Goal: Information Seeking & Learning: Learn about a topic

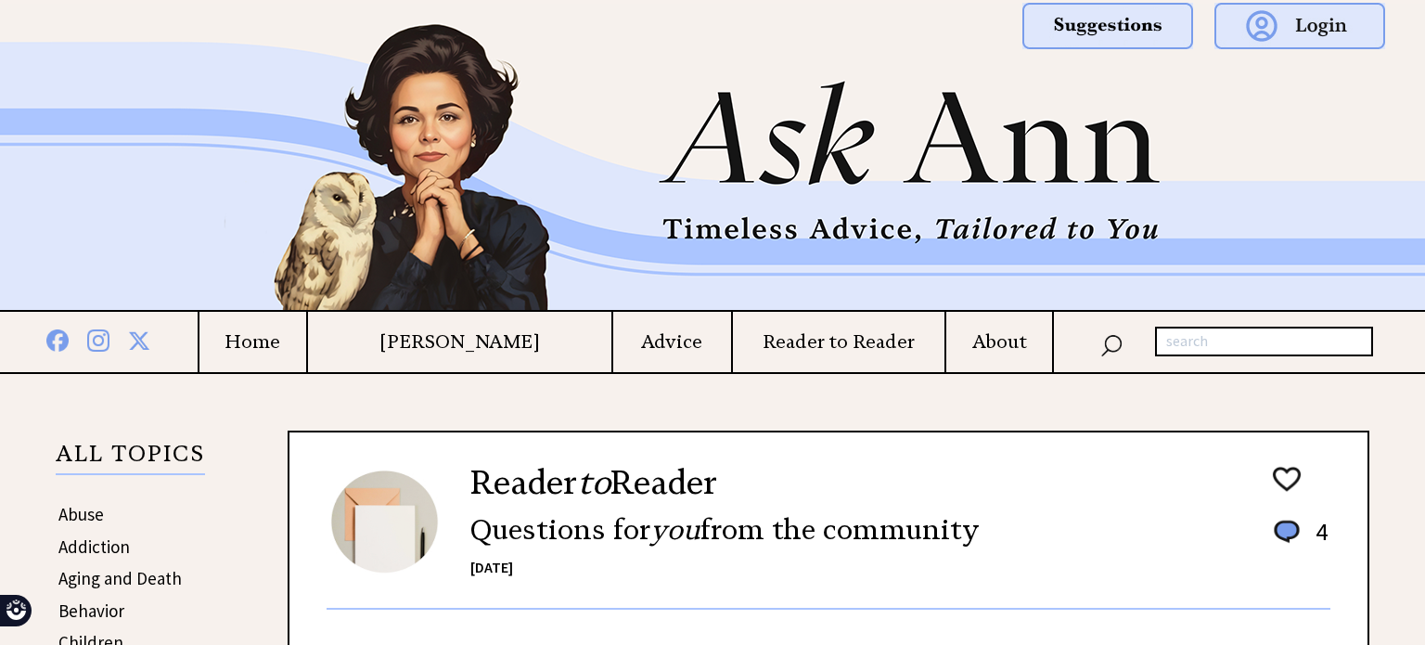
click at [306, 328] on td "Home" at bounding box center [252, 342] width 109 height 60
click at [289, 339] on h4 "Home" at bounding box center [253, 341] width 108 height 23
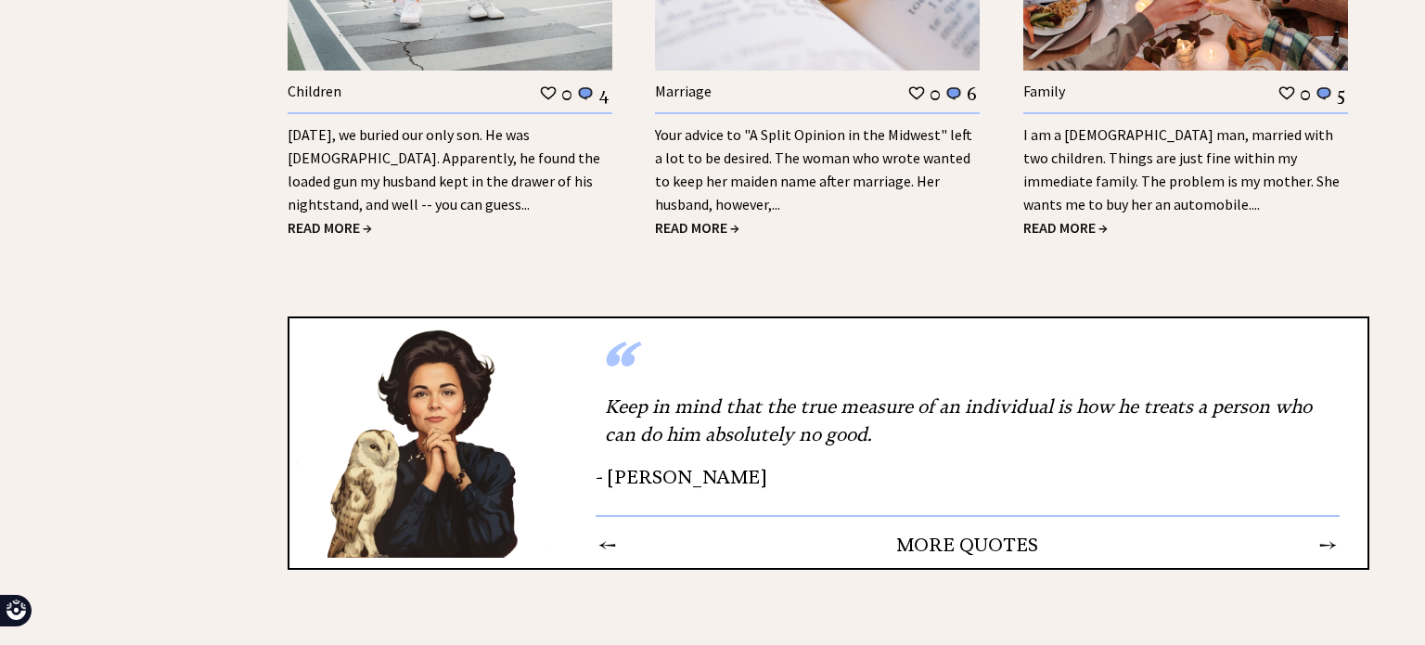
scroll to position [4169, 0]
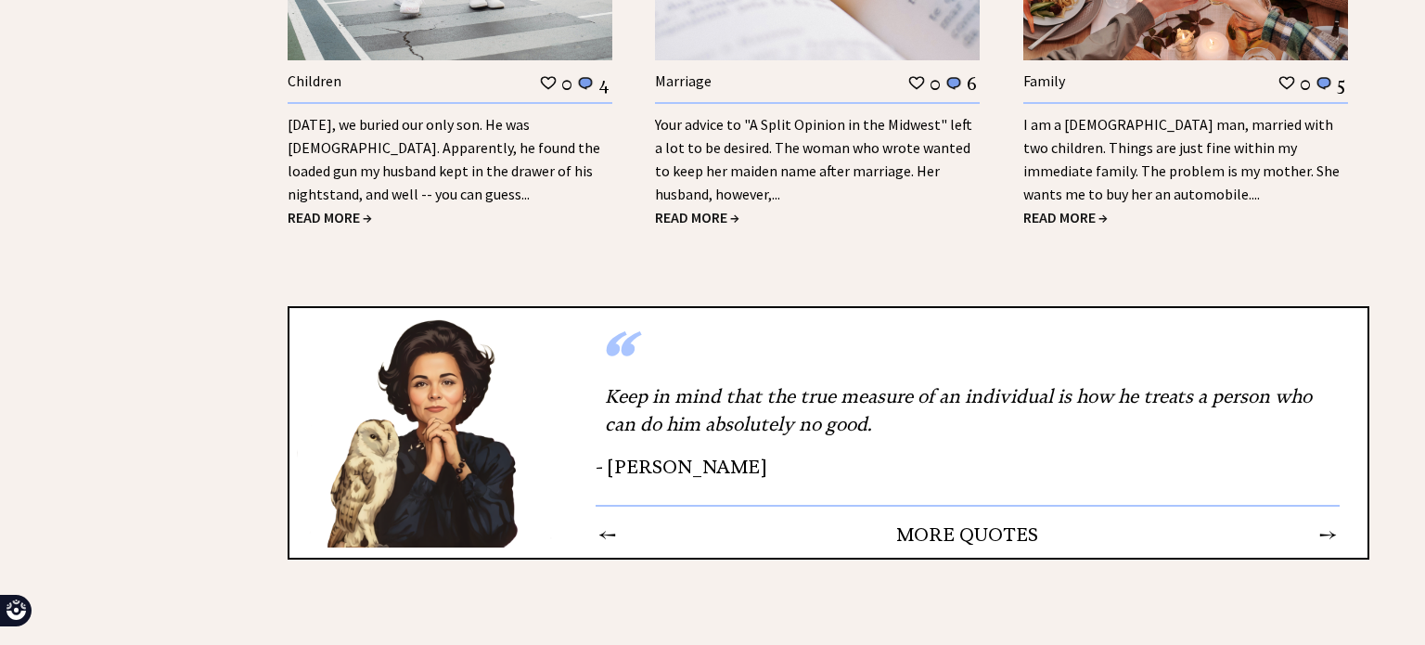
click at [1331, 522] on td "→" at bounding box center [1327, 534] width 19 height 24
click at [1322, 522] on td "→" at bounding box center [1327, 534] width 19 height 24
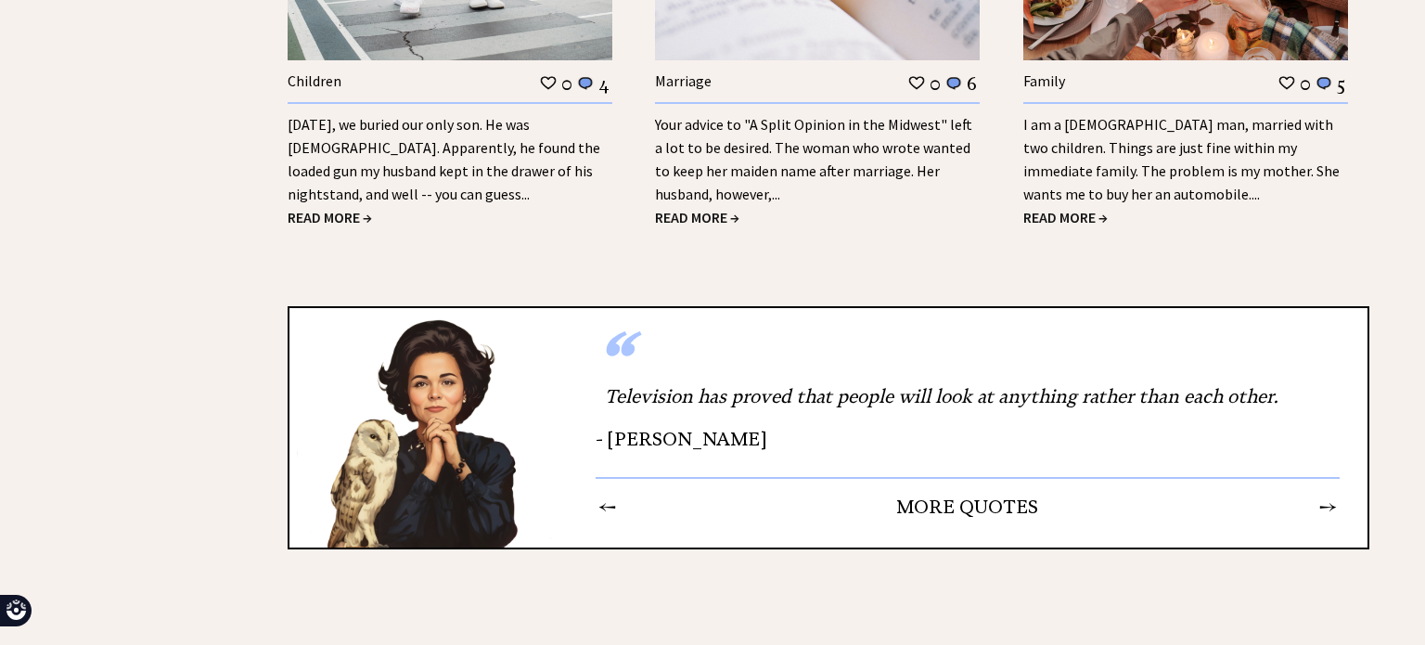
click at [1329, 495] on td "→" at bounding box center [1327, 507] width 19 height 24
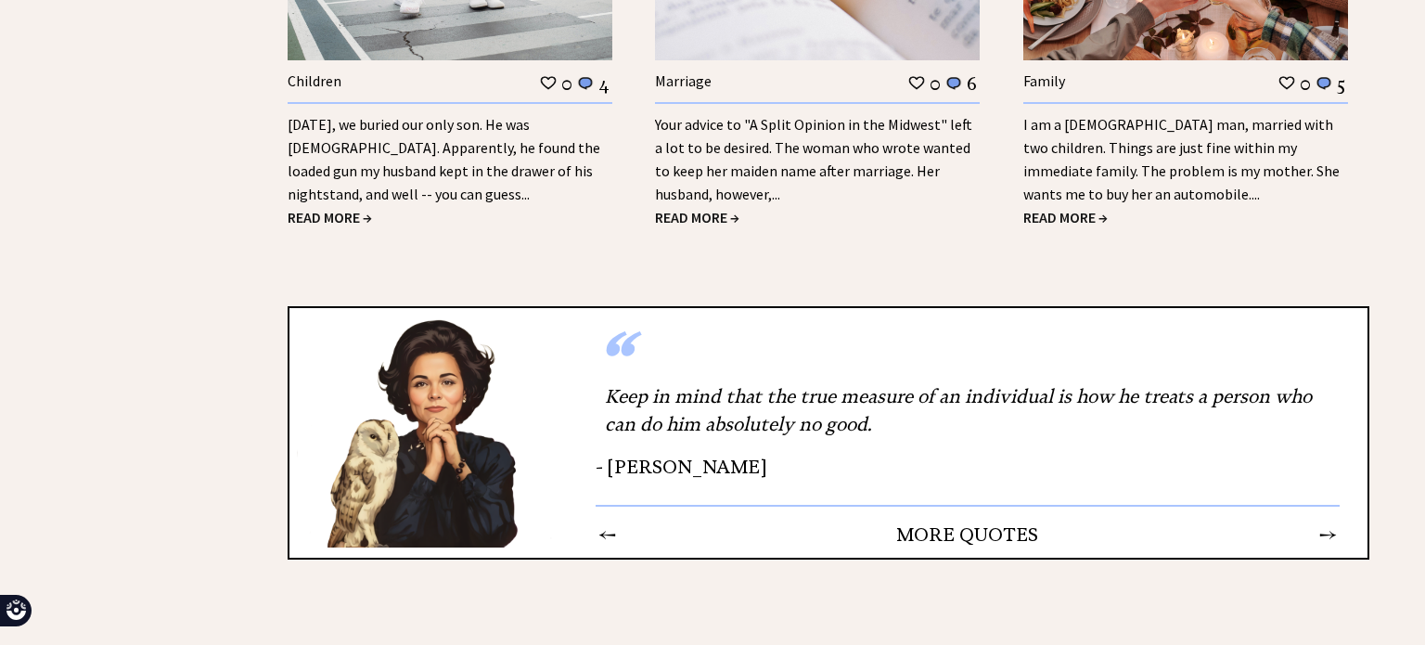
click at [1331, 522] on td "→" at bounding box center [1327, 534] width 19 height 24
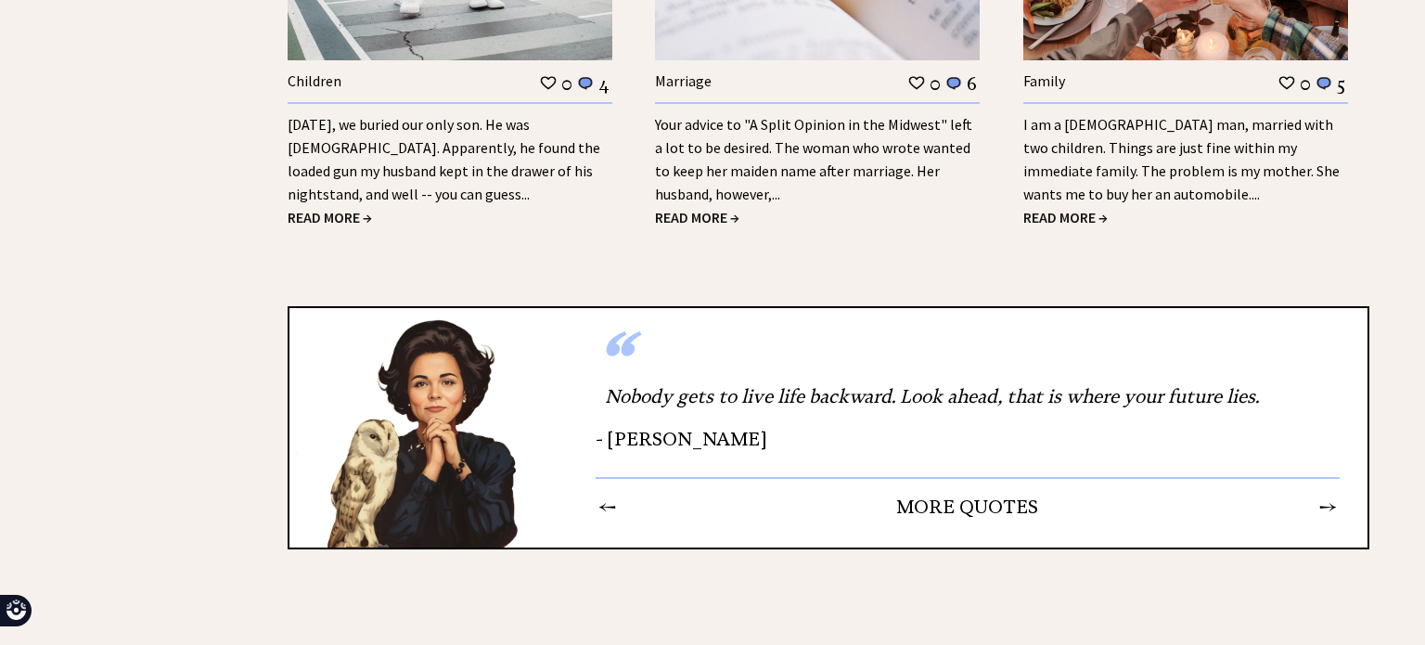
click at [1328, 495] on td "→" at bounding box center [1327, 507] width 19 height 24
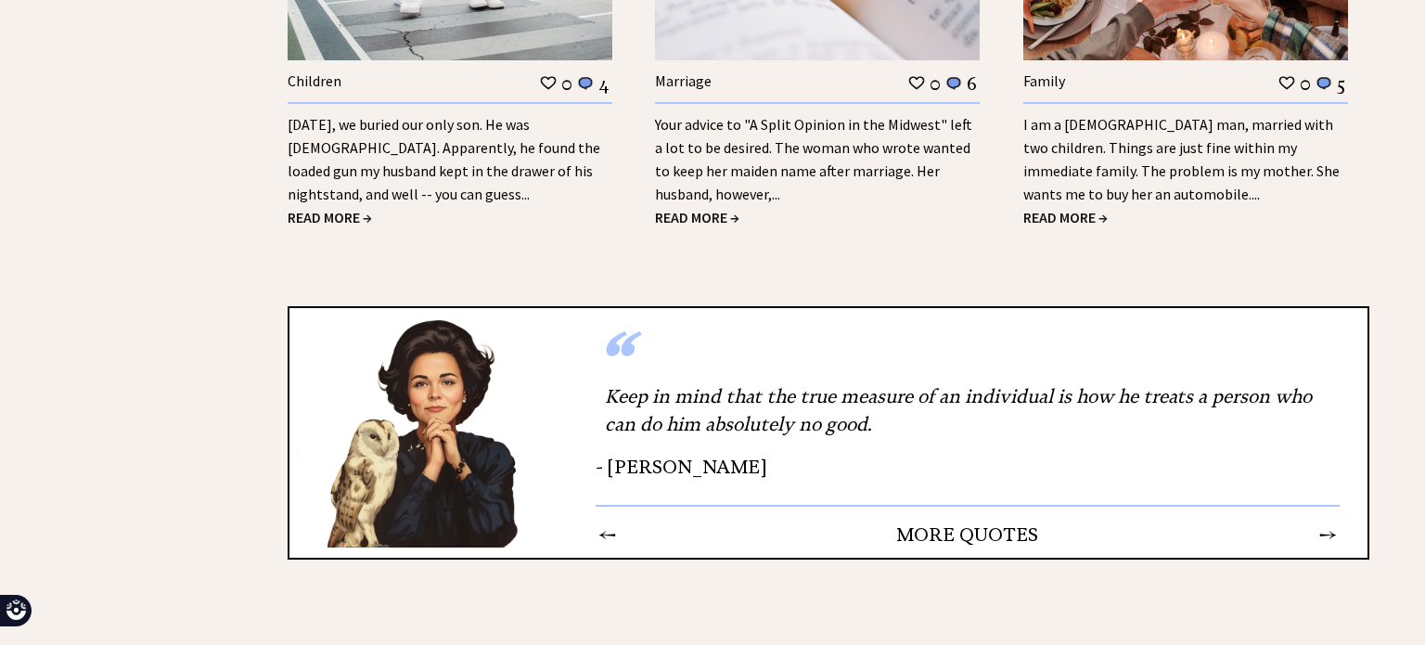
click at [1332, 522] on td "→" at bounding box center [1327, 534] width 19 height 24
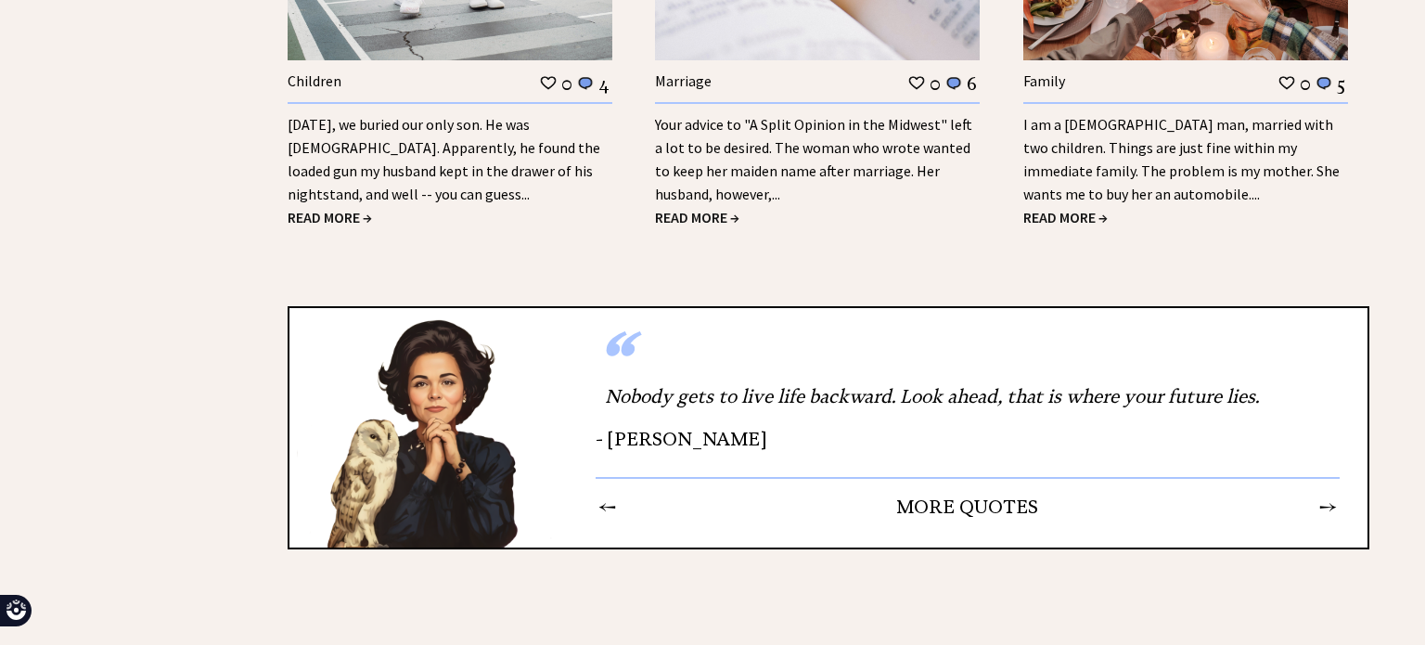
click at [1332, 495] on td "→" at bounding box center [1327, 507] width 19 height 24
click at [1338, 495] on td "→" at bounding box center [1327, 507] width 19 height 24
click at [1333, 495] on td "→" at bounding box center [1327, 507] width 19 height 24
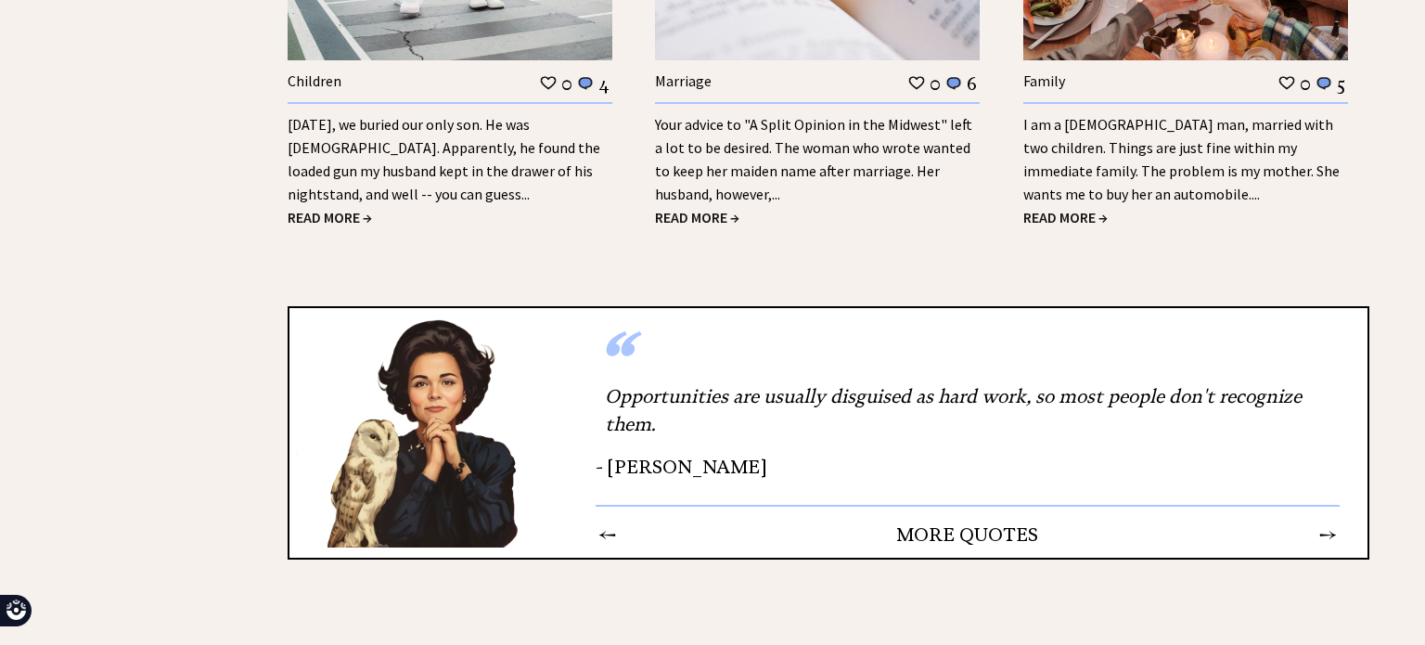
click at [1333, 522] on td "→" at bounding box center [1327, 534] width 19 height 24
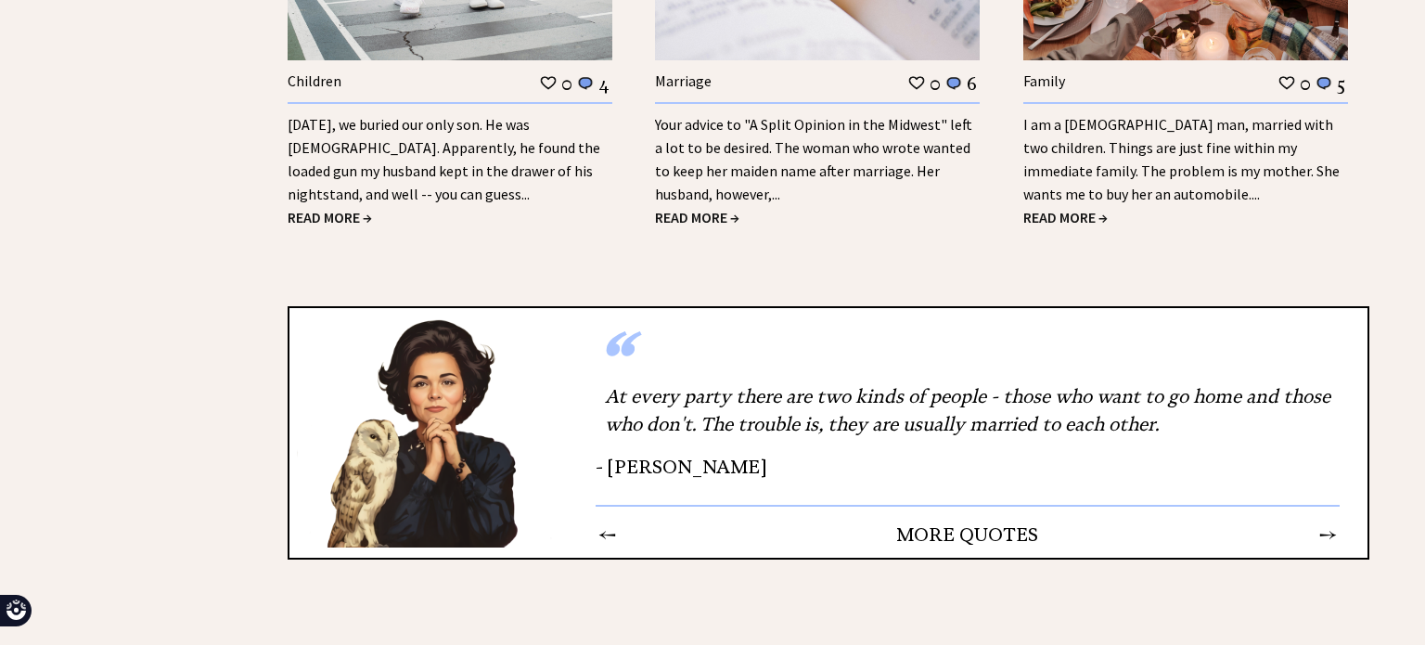
click at [1330, 522] on td "→" at bounding box center [1327, 534] width 19 height 24
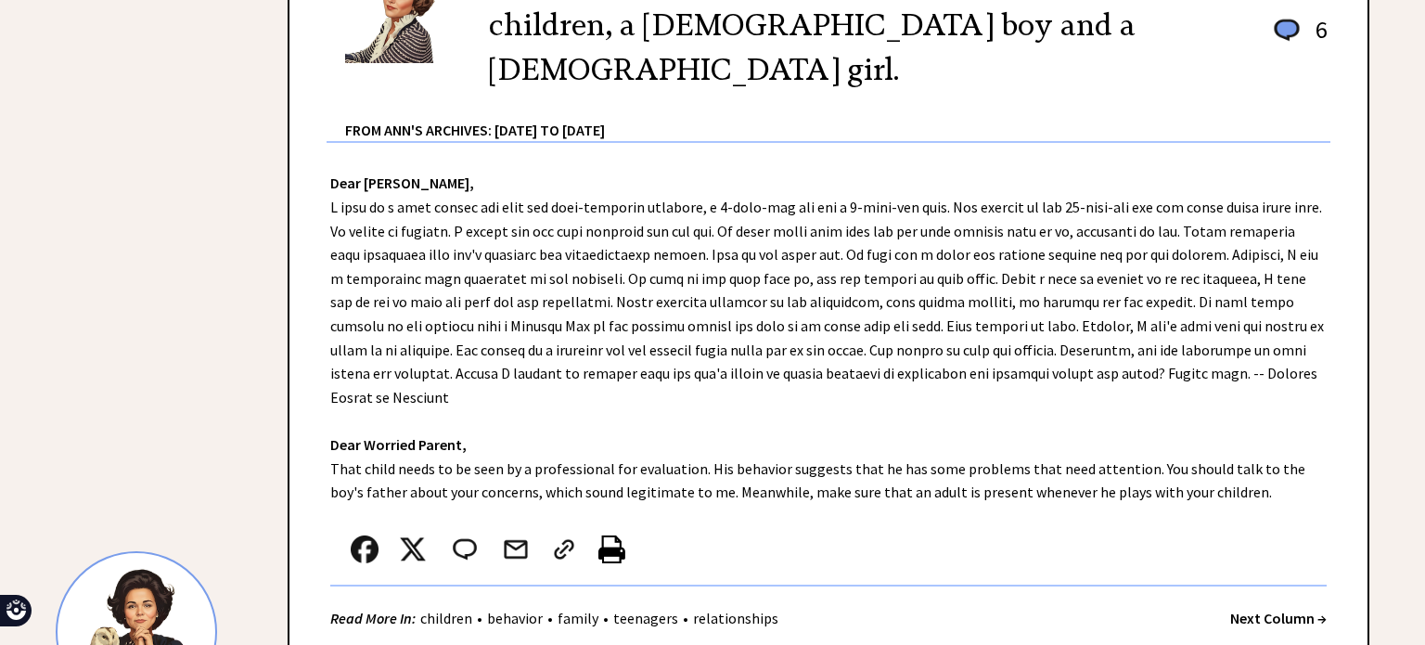
scroll to position [0, 0]
